Goal: Check status: Check status

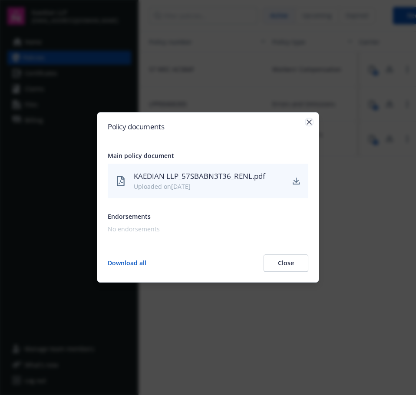
click at [309, 123] on icon "button" at bounding box center [308, 121] width 5 height 5
